Goal: Book appointment/travel/reservation

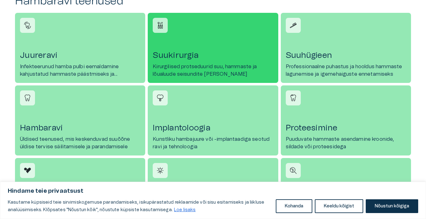
click at [173, 56] on h4 "Suukirurgia" at bounding box center [213, 55] width 120 height 10
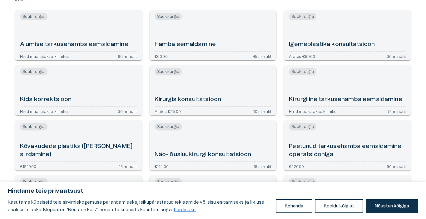
scroll to position [94, 0]
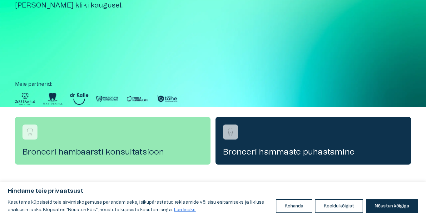
scroll to position [281, 0]
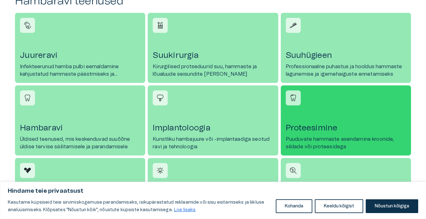
click at [305, 127] on h4 "Proteesimine" at bounding box center [346, 128] width 120 height 10
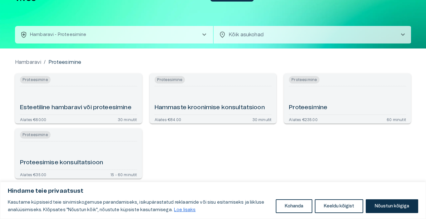
scroll to position [18, 0]
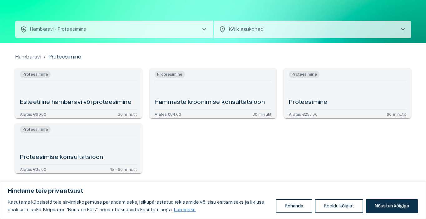
scroll to position [281, 0]
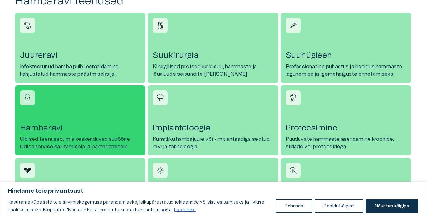
click at [40, 127] on h4 "Hambaravi" at bounding box center [80, 128] width 120 height 10
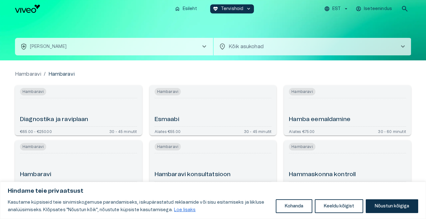
scroll to position [94, 0]
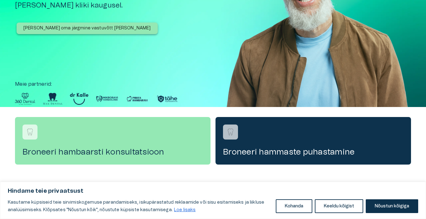
scroll to position [281, 0]
